Goal: Task Accomplishment & Management: Use online tool/utility

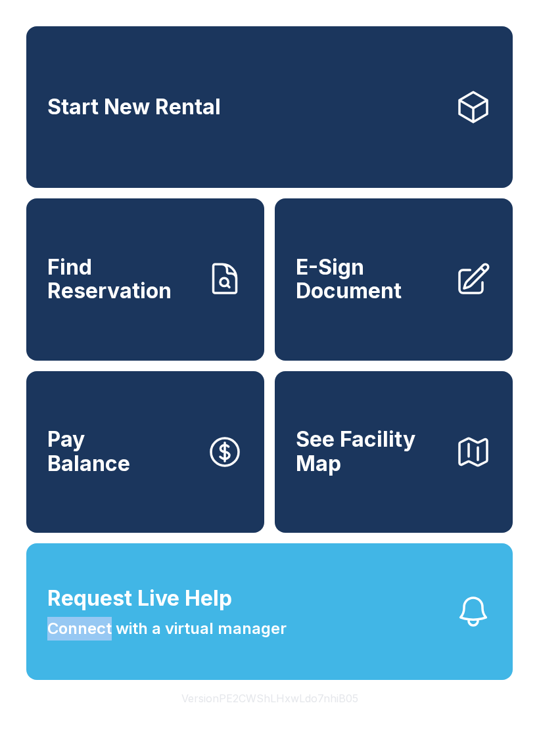
click at [342, 641] on button "Request Live Help Connect with a virtual manager" at bounding box center [269, 611] width 486 height 137
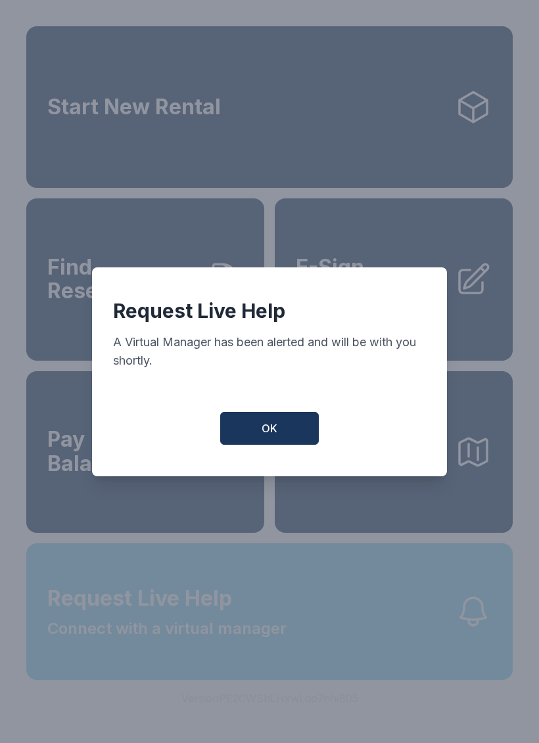
click at [279, 437] on button "OK" at bounding box center [269, 428] width 99 height 33
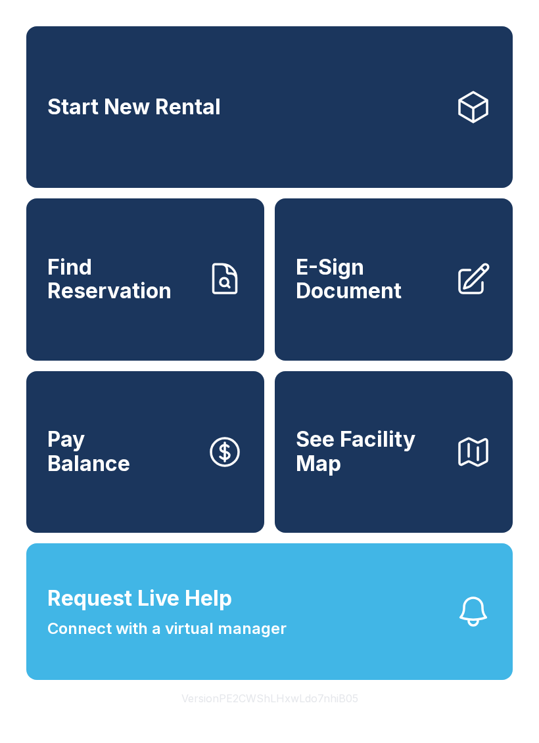
click at [379, 280] on span "E-Sign Document" at bounding box center [370, 280] width 148 height 48
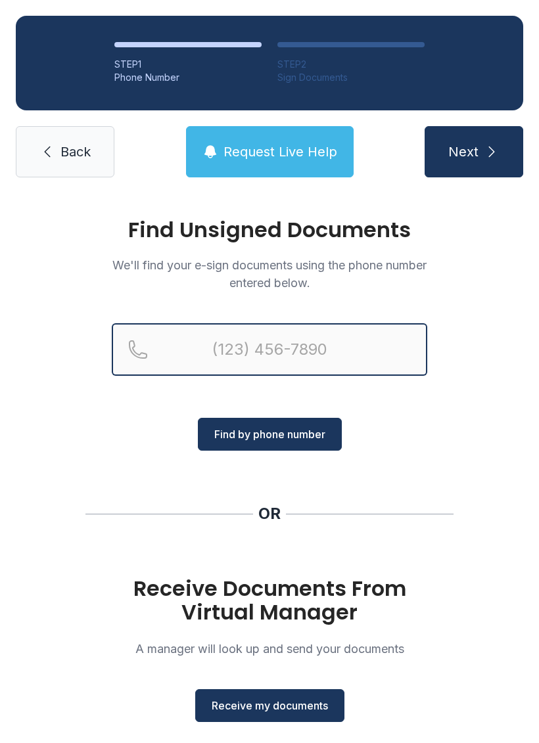
click at [229, 355] on input "Reservation phone number" at bounding box center [269, 349] width 315 height 53
type input "[PHONE_NUMBER]"
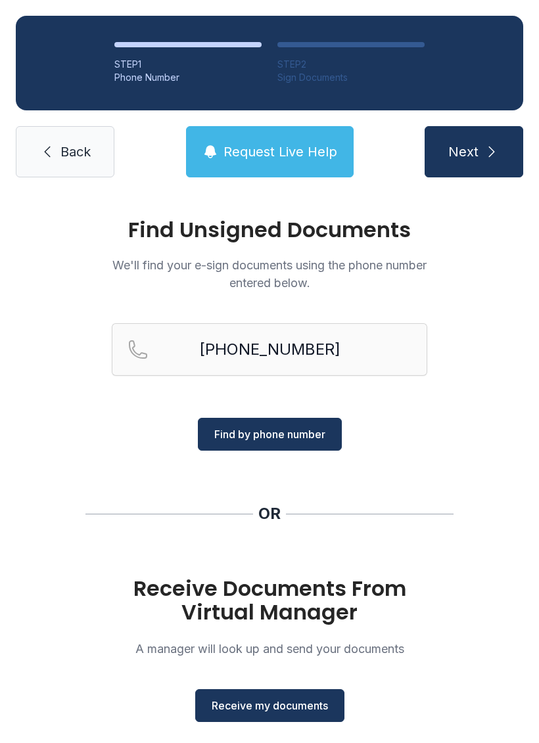
click at [466, 151] on span "Next" at bounding box center [463, 152] width 30 height 18
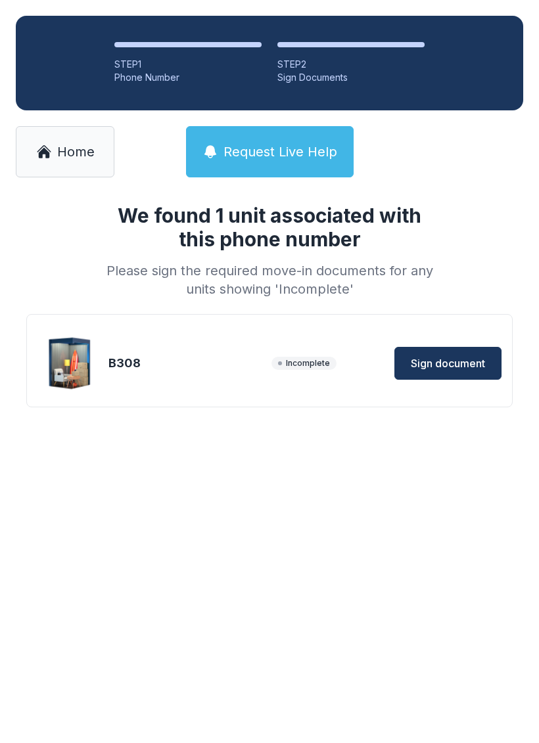
click at [451, 362] on span "Sign document" at bounding box center [448, 363] width 74 height 16
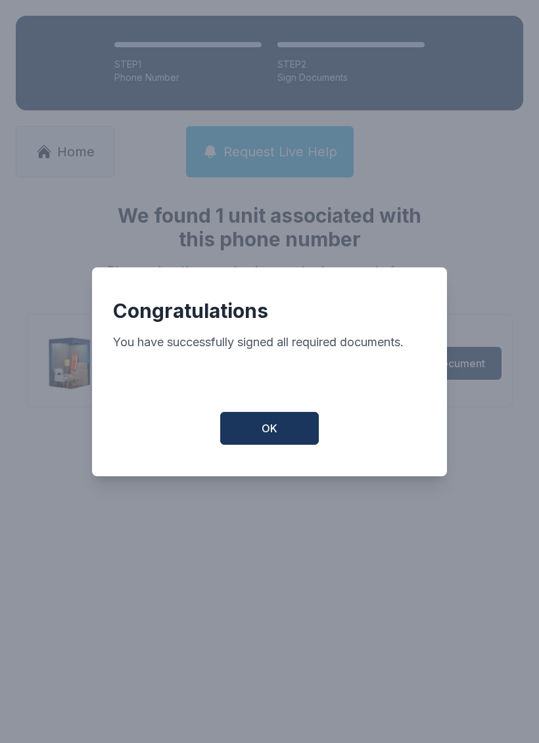
click at [268, 436] on span "OK" at bounding box center [269, 428] width 16 height 16
